Goal: Task Accomplishment & Management: Use online tool/utility

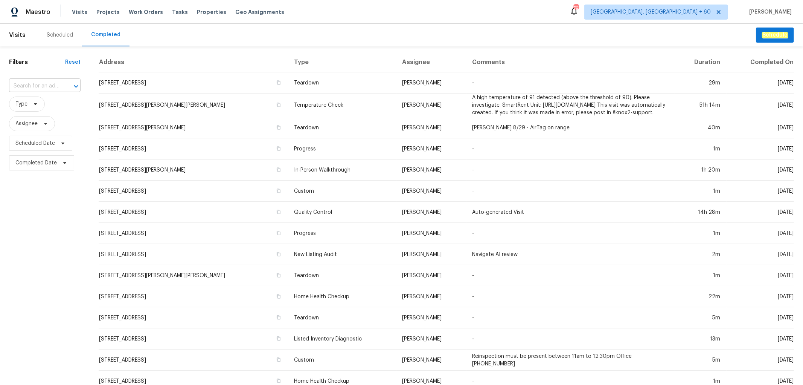
click at [53, 87] on input "text" at bounding box center [34, 86] width 50 height 12
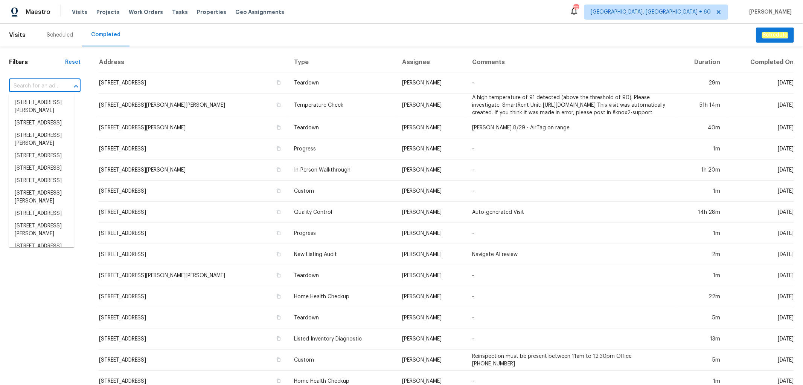
paste input "[STREET_ADDRESS]"
type input "[STREET_ADDRESS]"
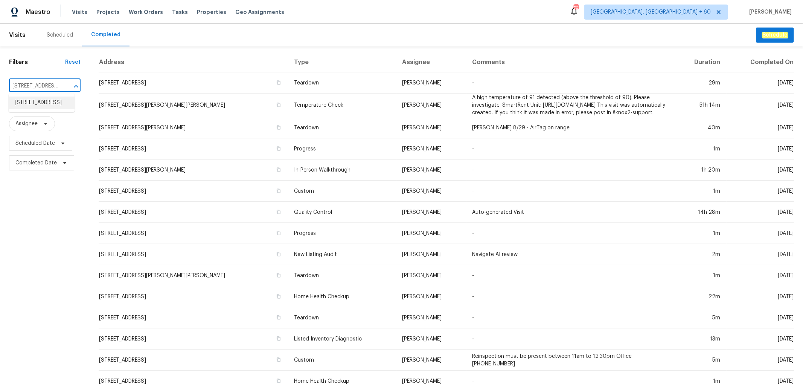
click at [39, 106] on li "[STREET_ADDRESS]" at bounding box center [42, 102] width 66 height 12
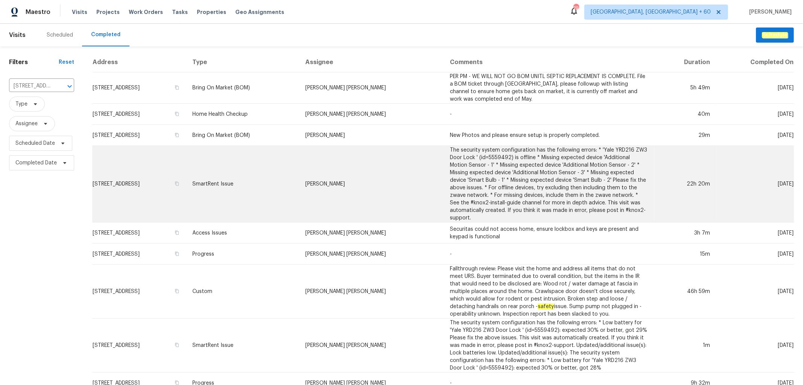
click at [299, 193] on td "SmartRent Issue" at bounding box center [242, 184] width 113 height 76
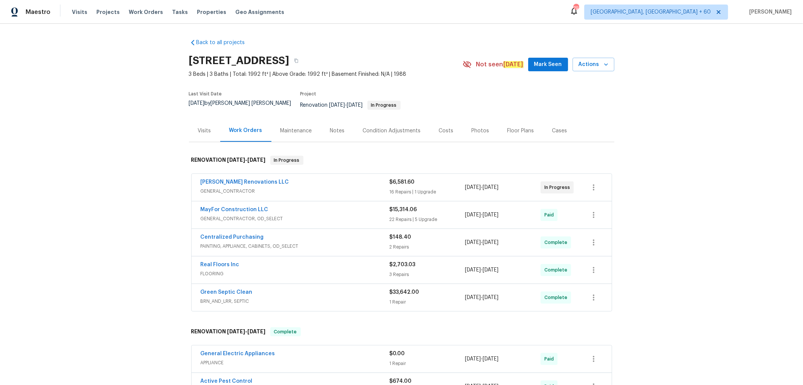
click at [471, 119] on div "Photos" at bounding box center [481, 130] width 36 height 22
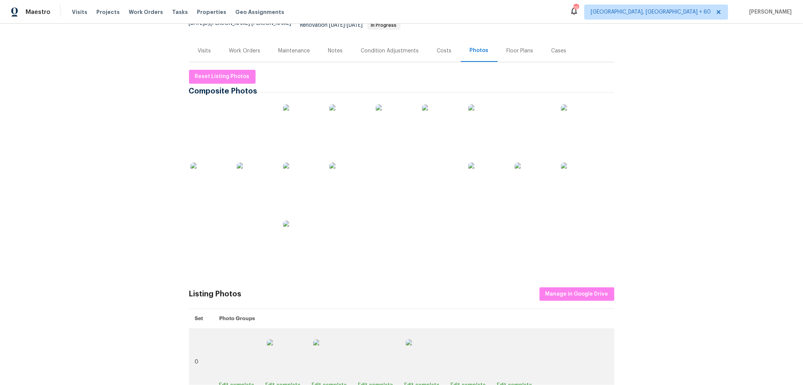
scroll to position [125, 0]
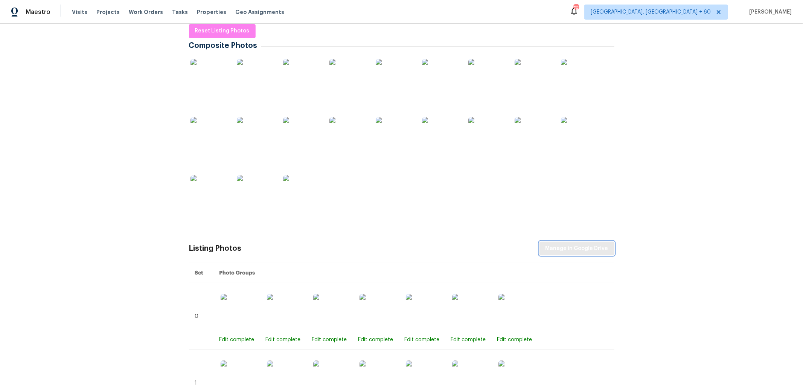
click at [572, 247] on span "Manage in Google Drive" at bounding box center [577, 248] width 63 height 9
